Goal: Communication & Community: Ask a question

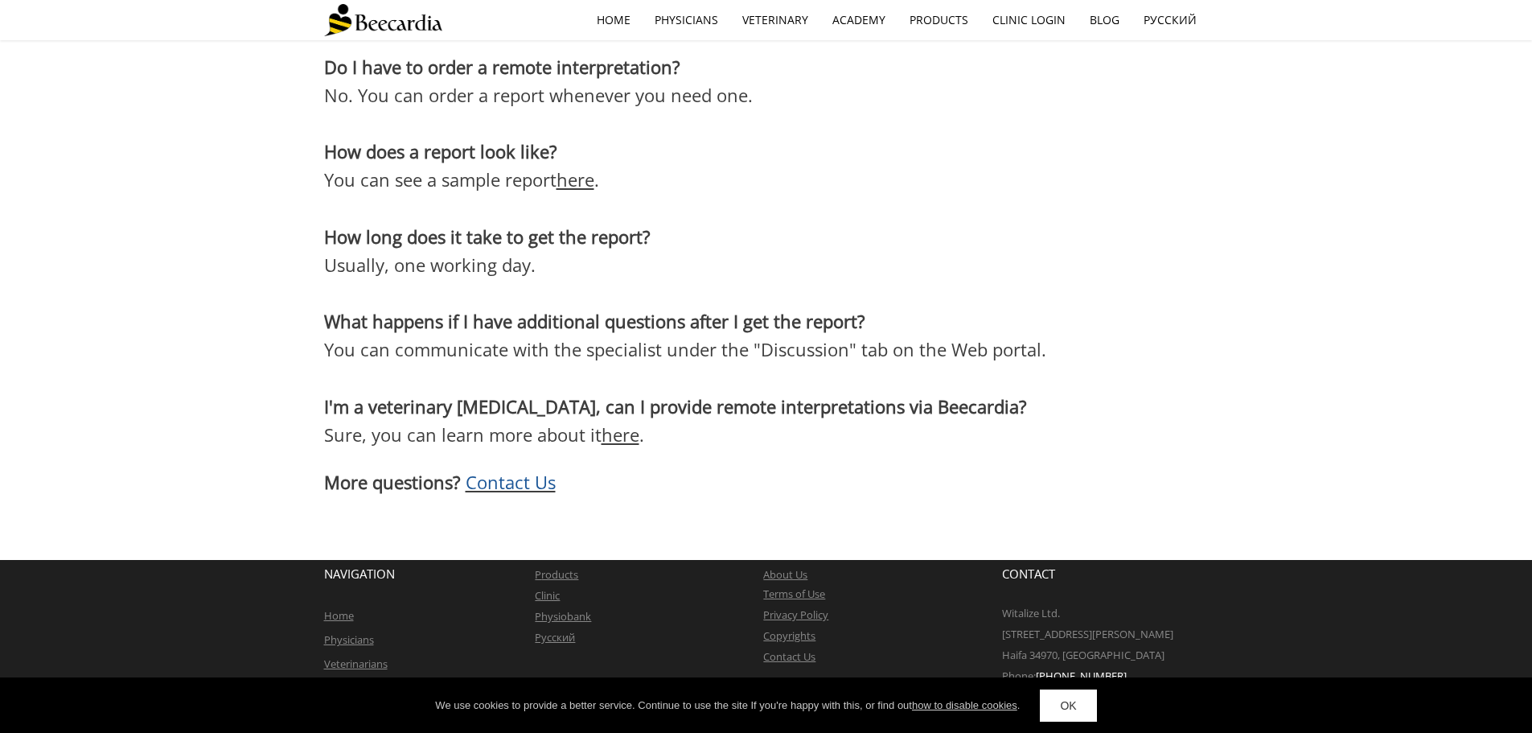
scroll to position [3001, 0]
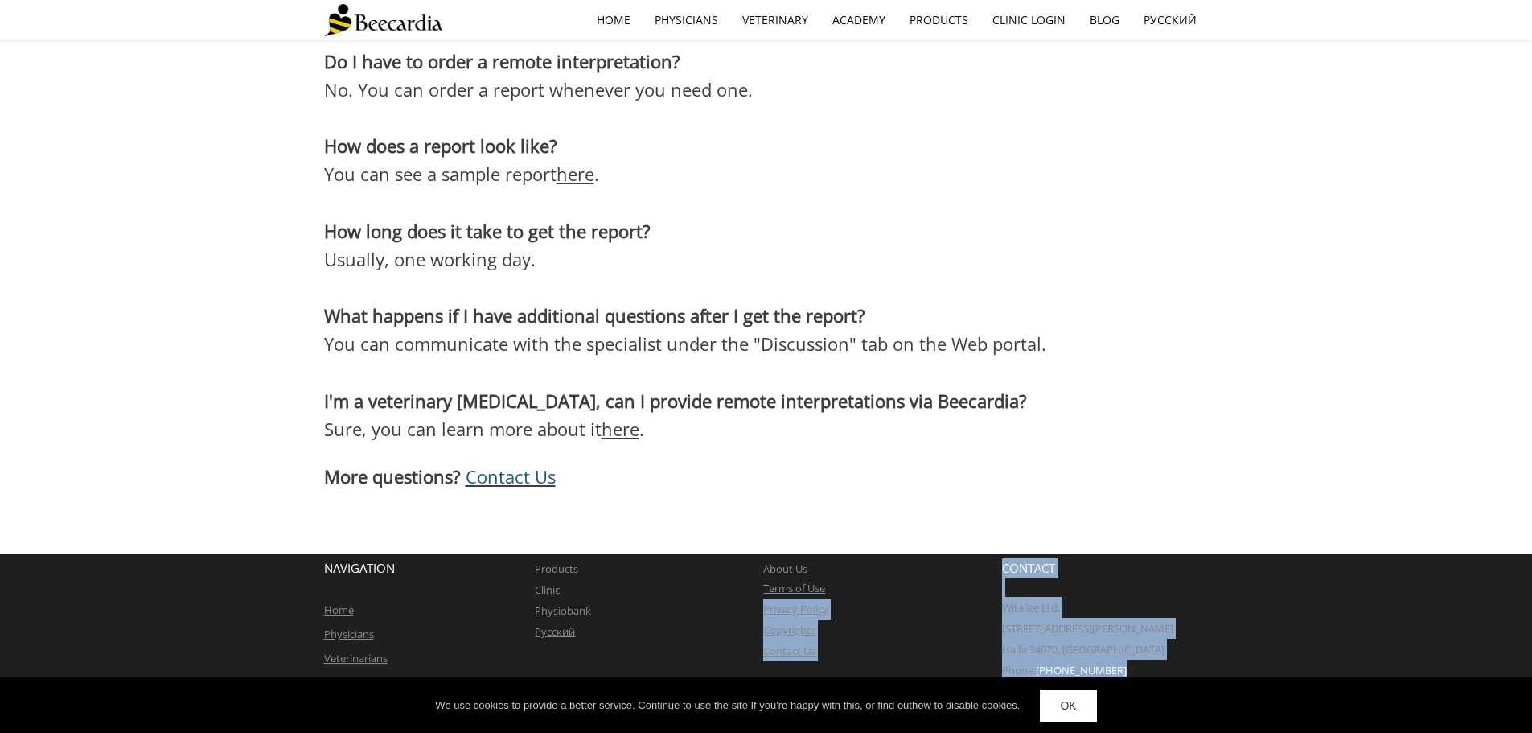
drag, startPoint x: 1125, startPoint y: 671, endPoint x: 980, endPoint y: 570, distance: 176.9
click at [980, 577] on div "NAVIGATION Home Physicians Veterinarians Academy P roducts Clinic Physiobank Ру…" at bounding box center [766, 629] width 885 height 151
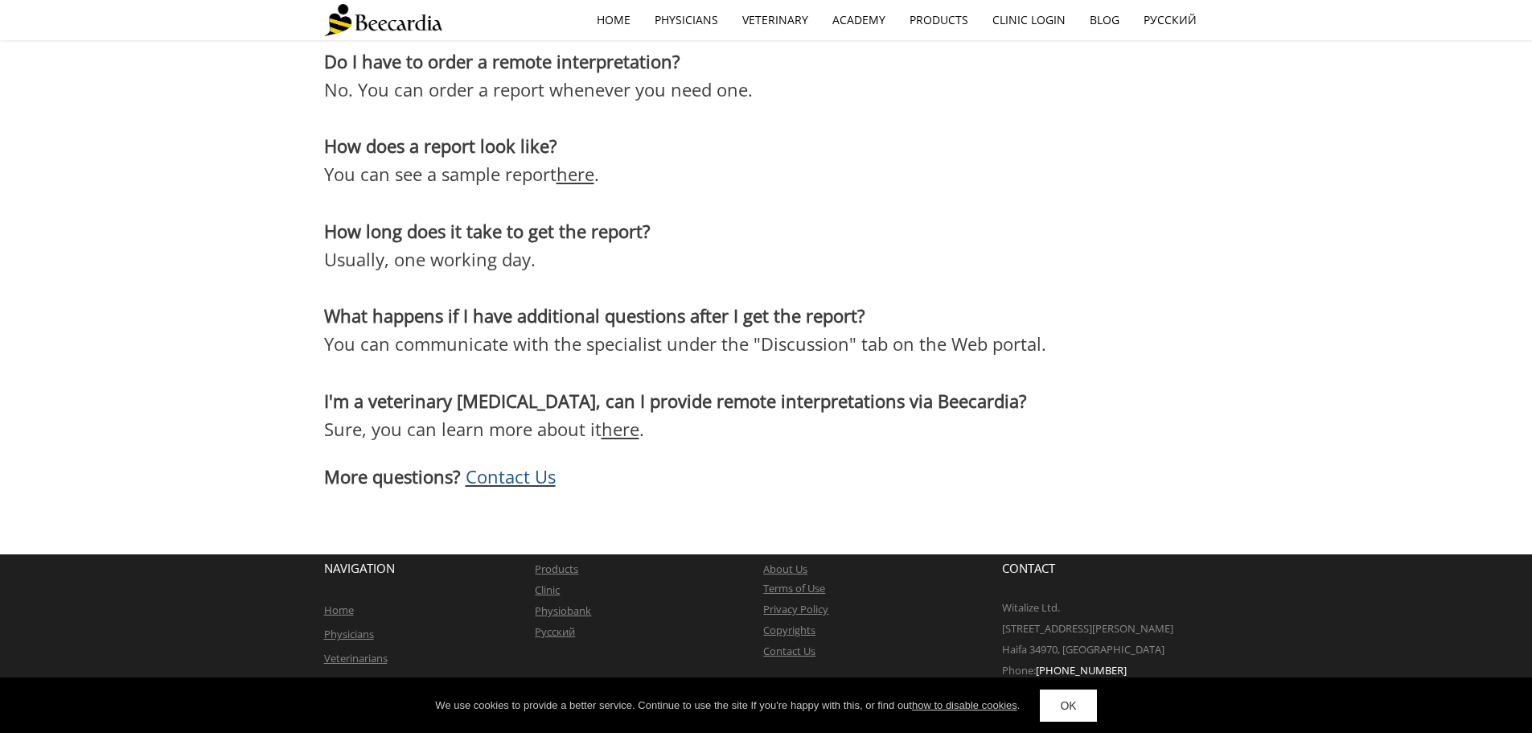
click at [940, 492] on div "Do I have to order a remote interpretation? No. You can order a report whenever…" at bounding box center [766, 269] width 885 height 452
click at [516, 485] on span "Contact Us" at bounding box center [511, 476] width 90 height 24
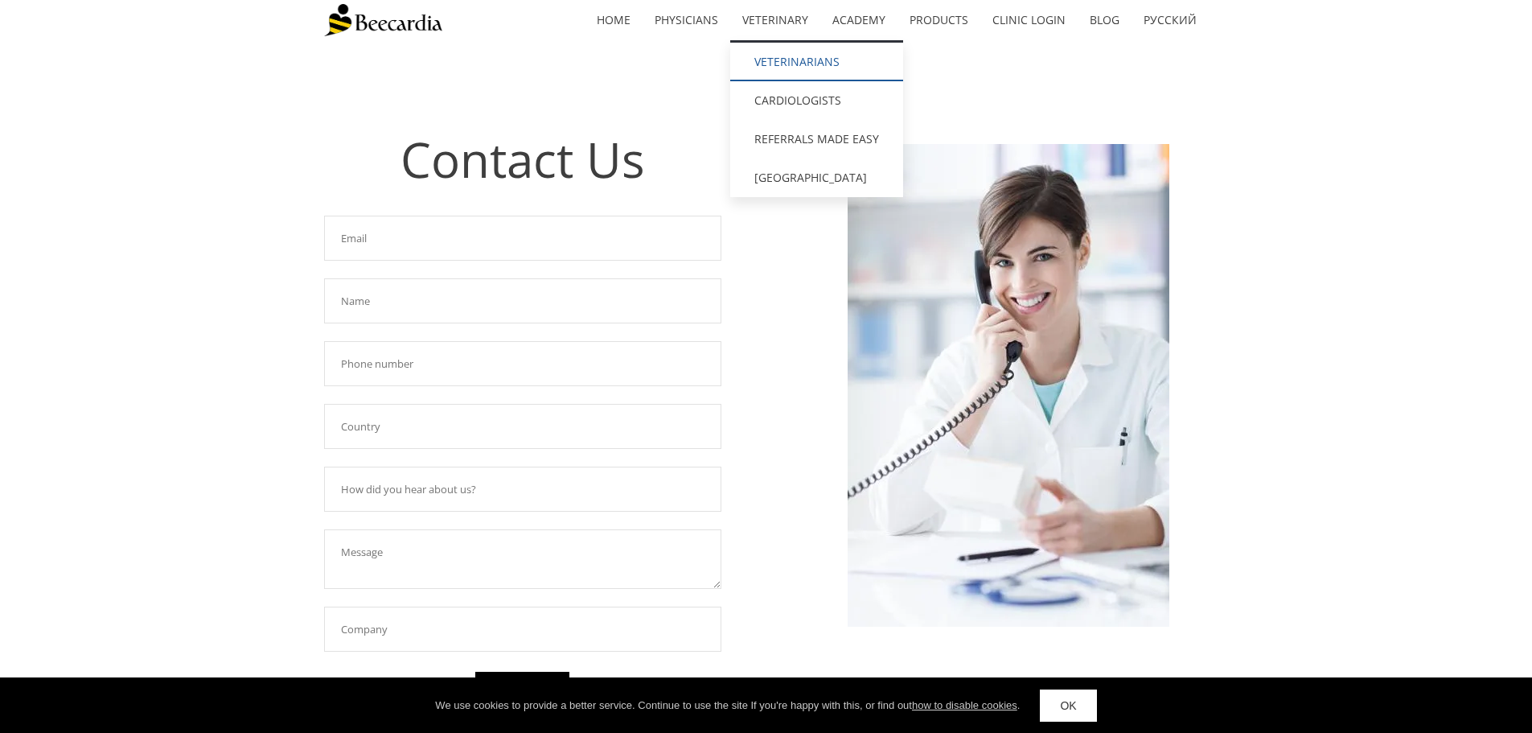
click at [777, 64] on link "Veterinarians" at bounding box center [816, 62] width 173 height 39
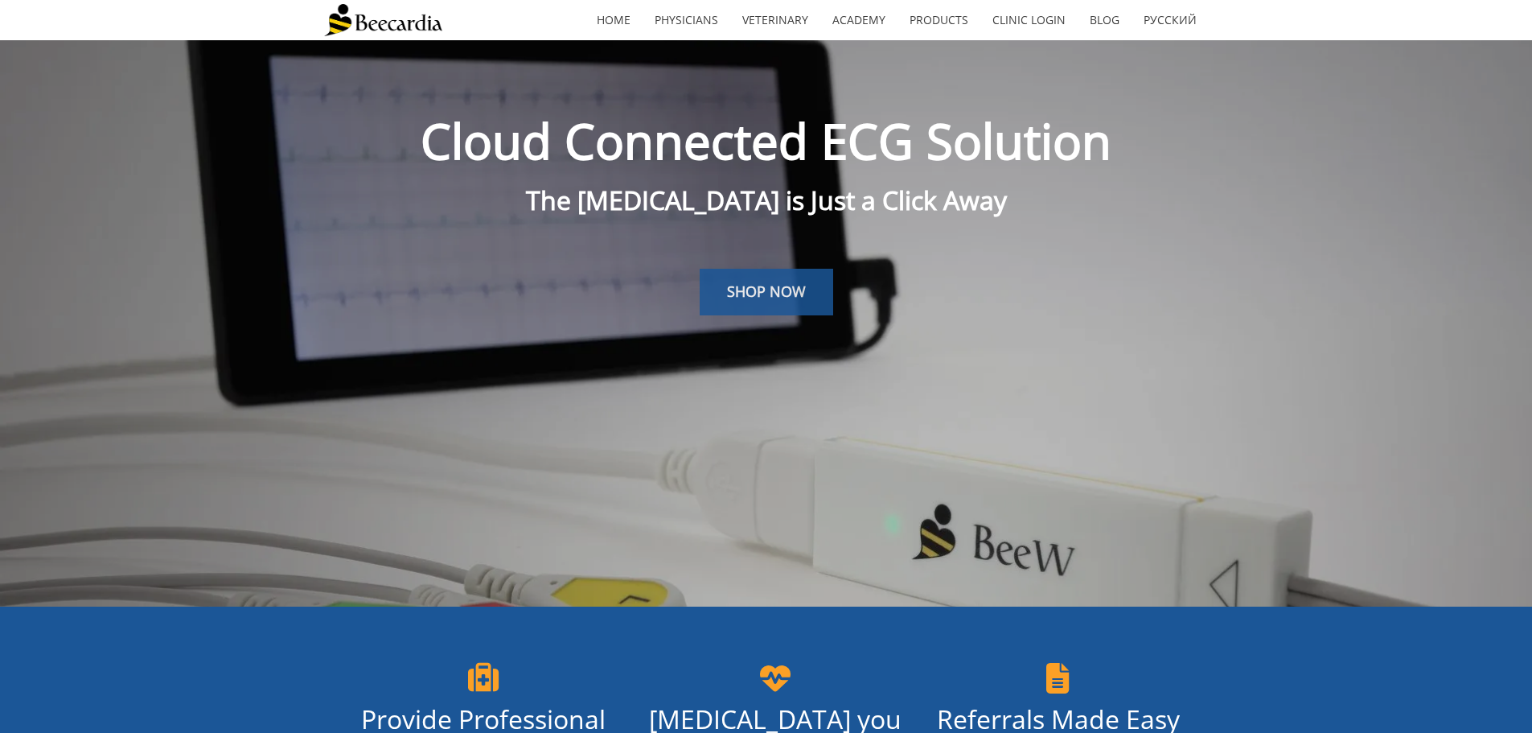
click at [771, 302] on link "SHOP NOW" at bounding box center [767, 292] width 134 height 47
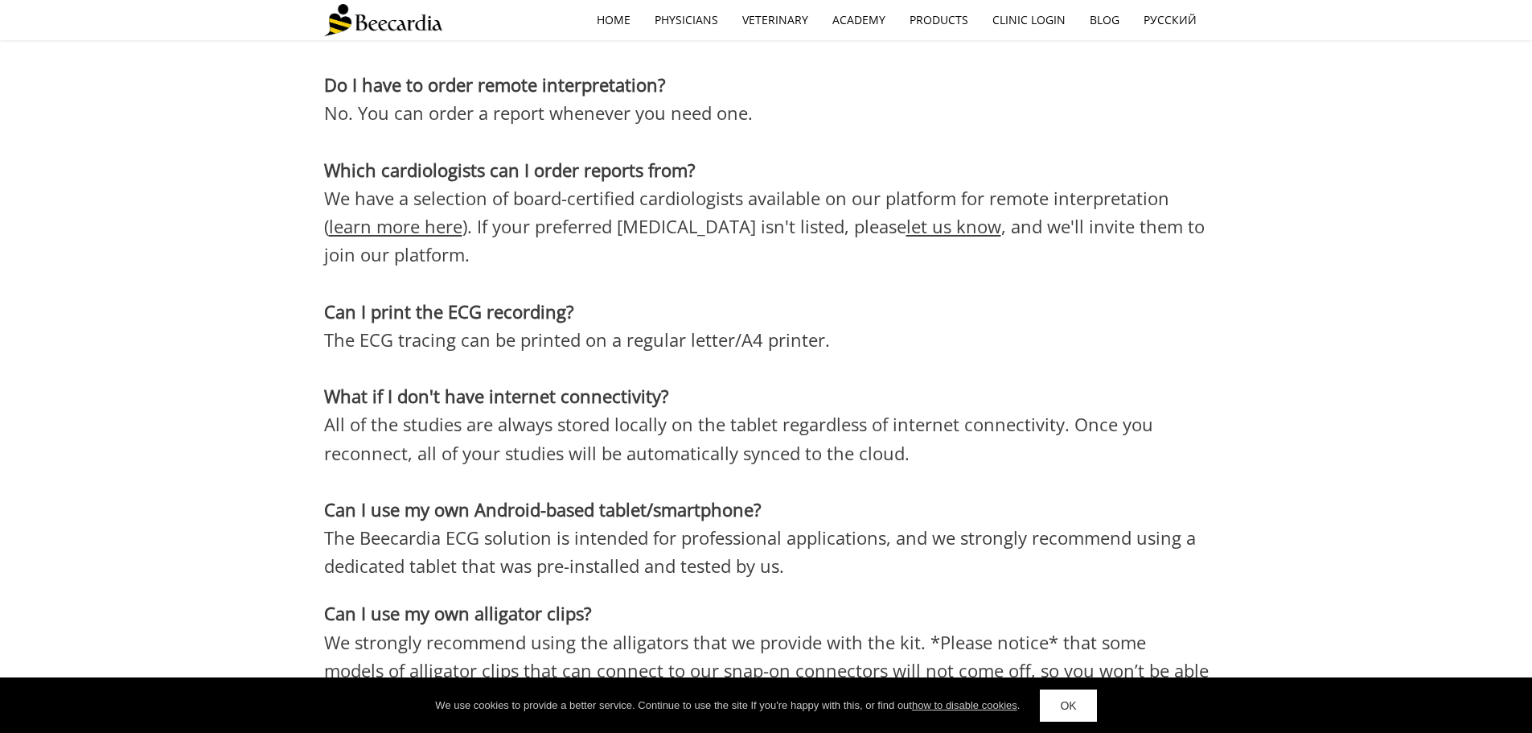
scroll to position [4878, 0]
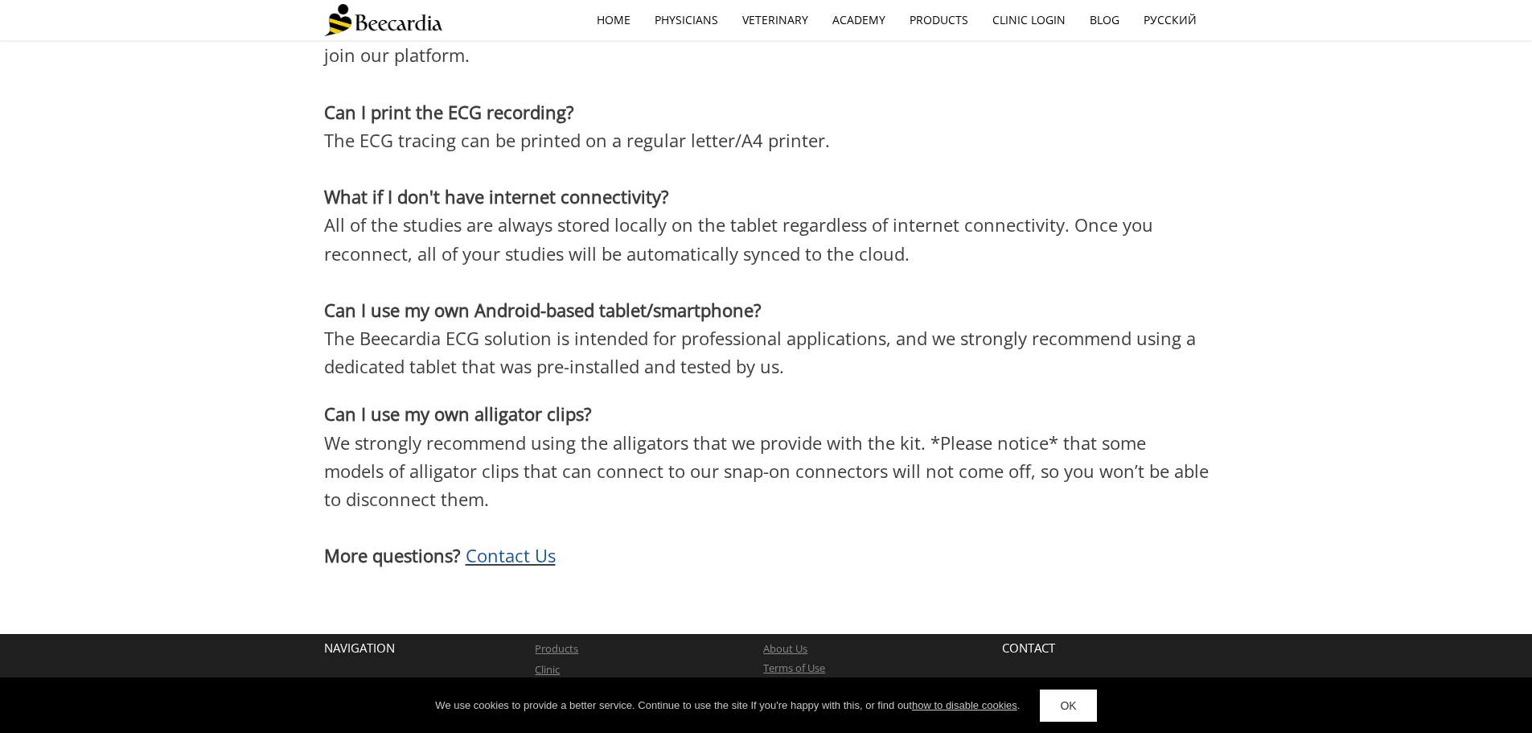
click at [476, 543] on span "Contact Us" at bounding box center [511, 555] width 90 height 24
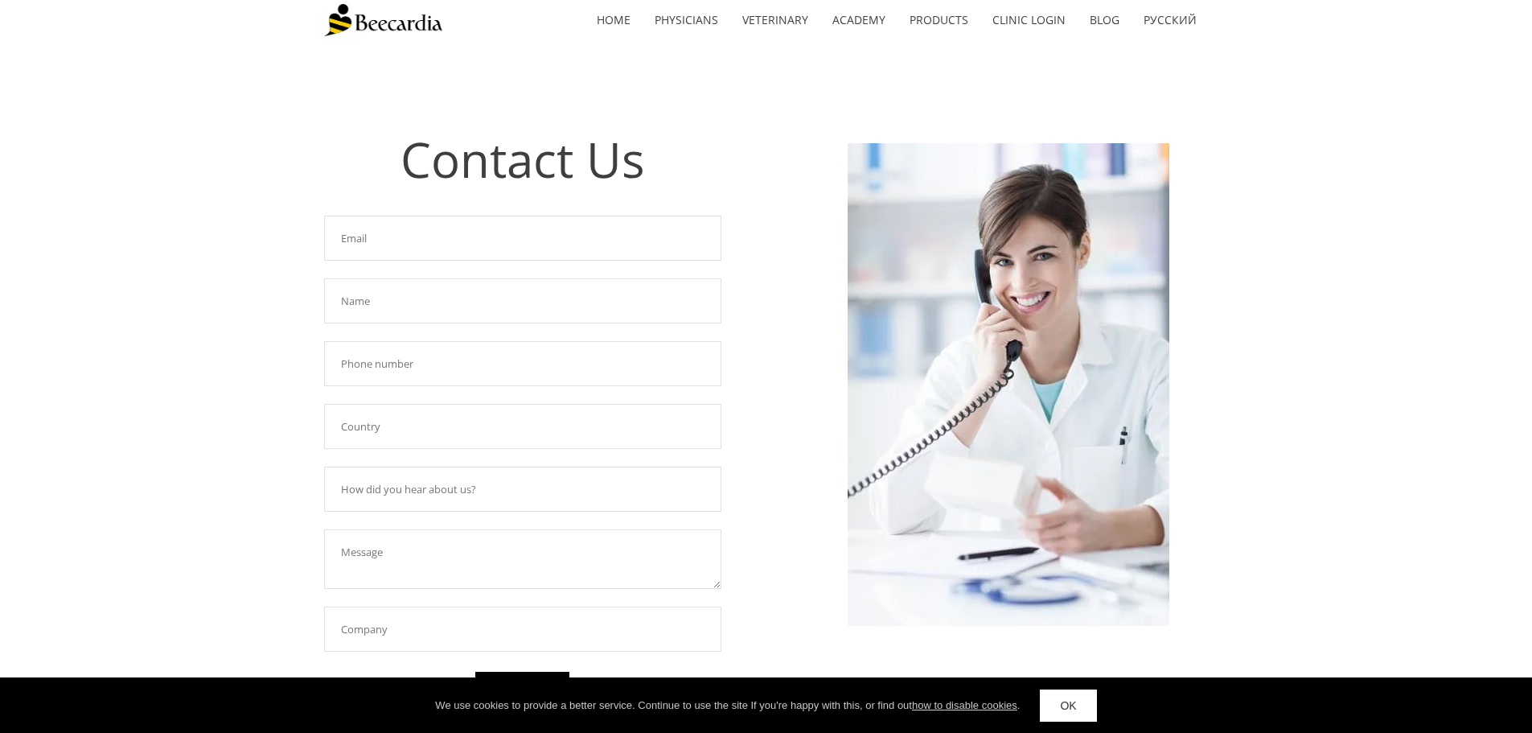
click at [441, 253] on input "text" at bounding box center [522, 238] width 397 height 45
type input "[EMAIL_ADDRESS][DOMAIN_NAME]"
type input "[PERSON_NAME]"
type input "[PHONE_NUMBER]"
type input "[GEOGRAPHIC_DATA]"
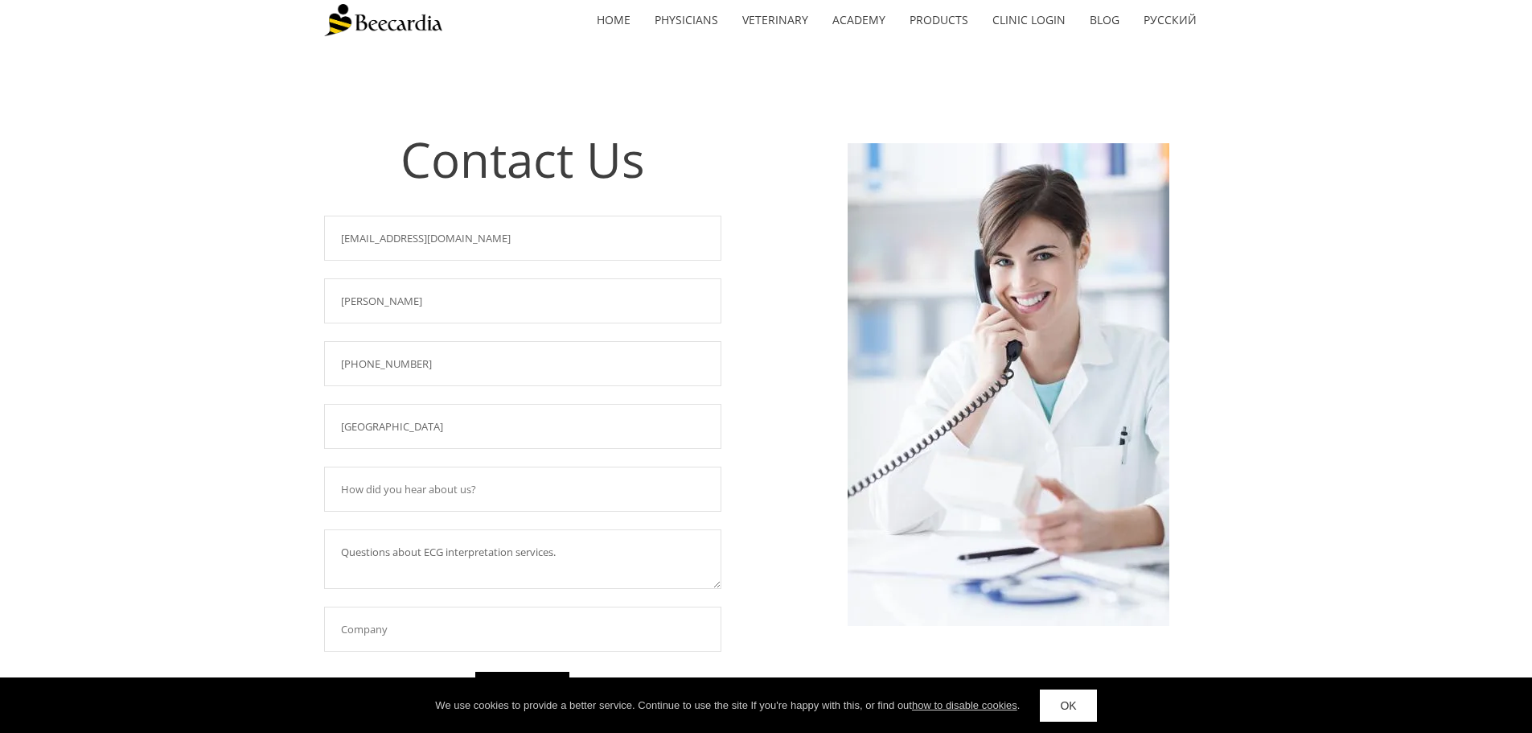
type textarea "Questions about ECG interpretation services."
type input "[PERSON_NAME][GEOGRAPHIC_DATA]"
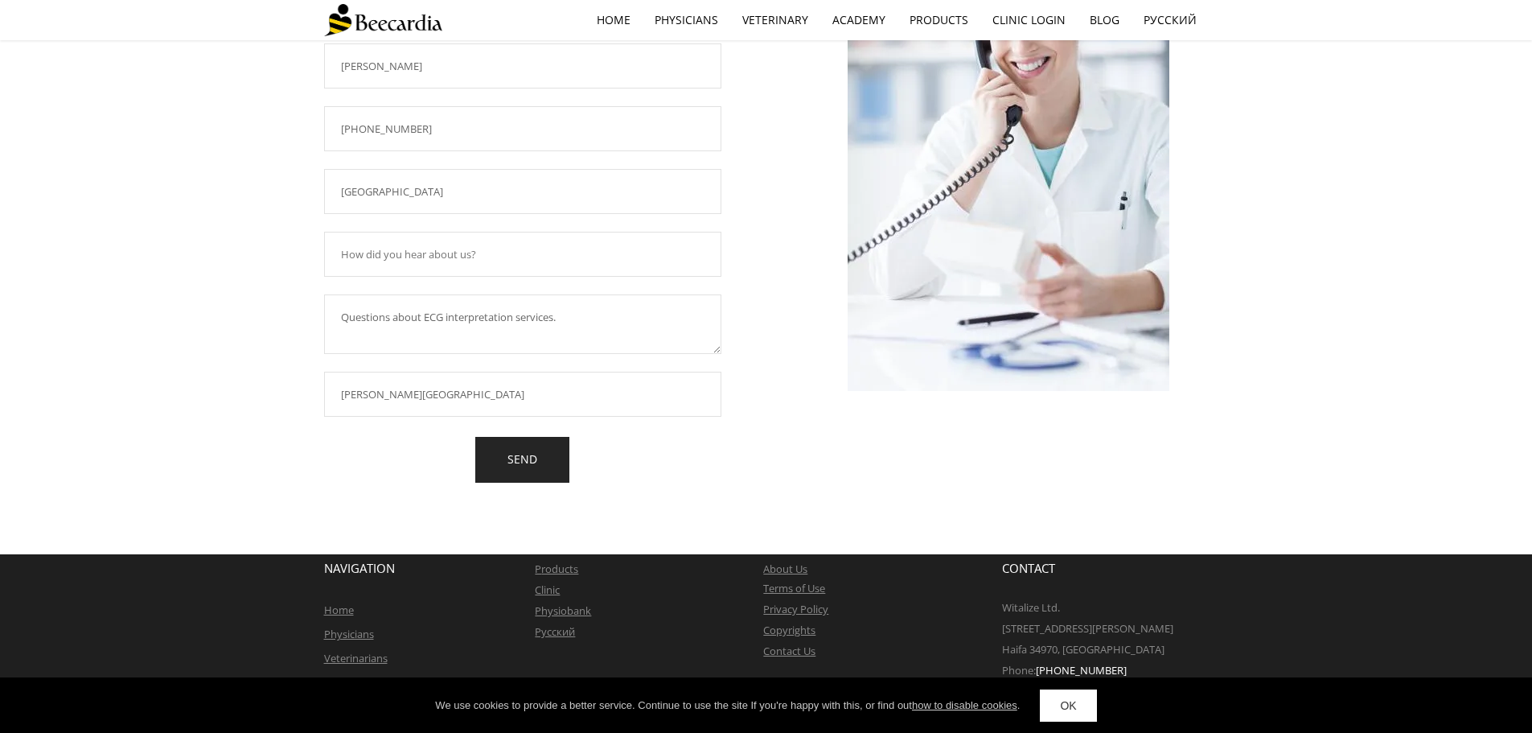
click at [522, 452] on link "SEND" at bounding box center [522, 460] width 94 height 46
